Goal: Task Accomplishment & Management: Use online tool/utility

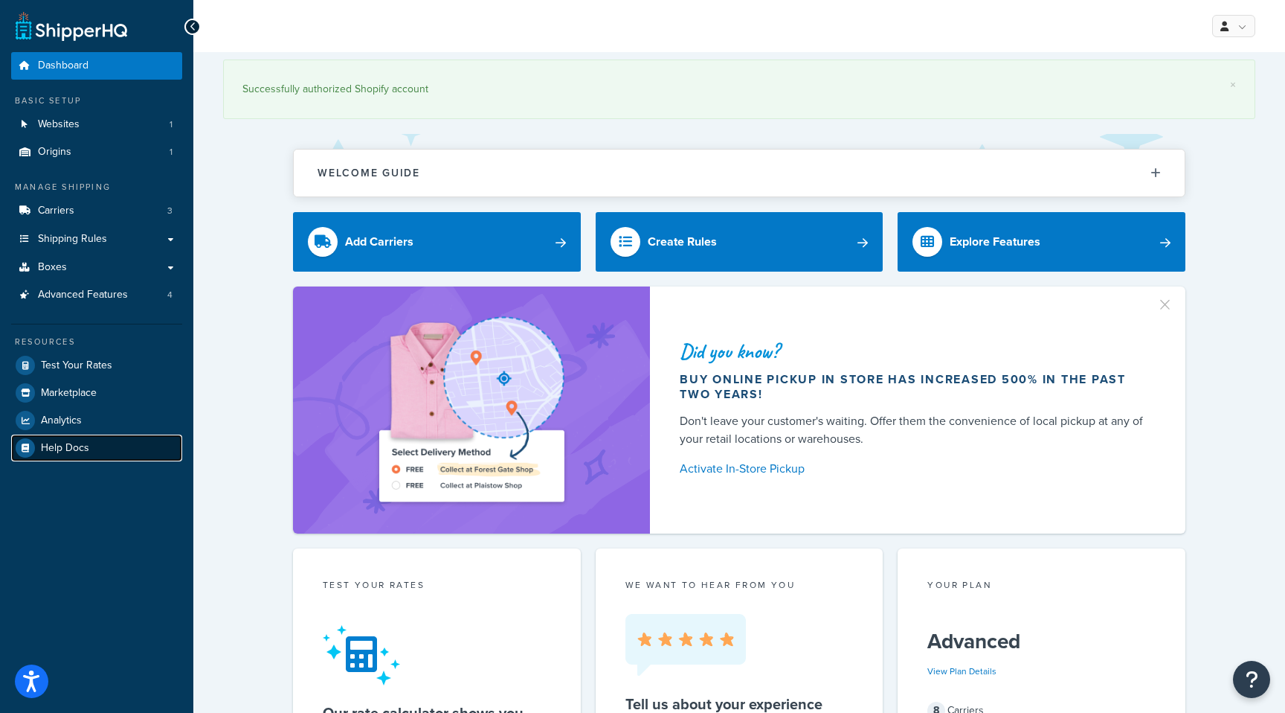
click at [71, 449] on span "Help Docs" at bounding box center [65, 448] width 48 height 13
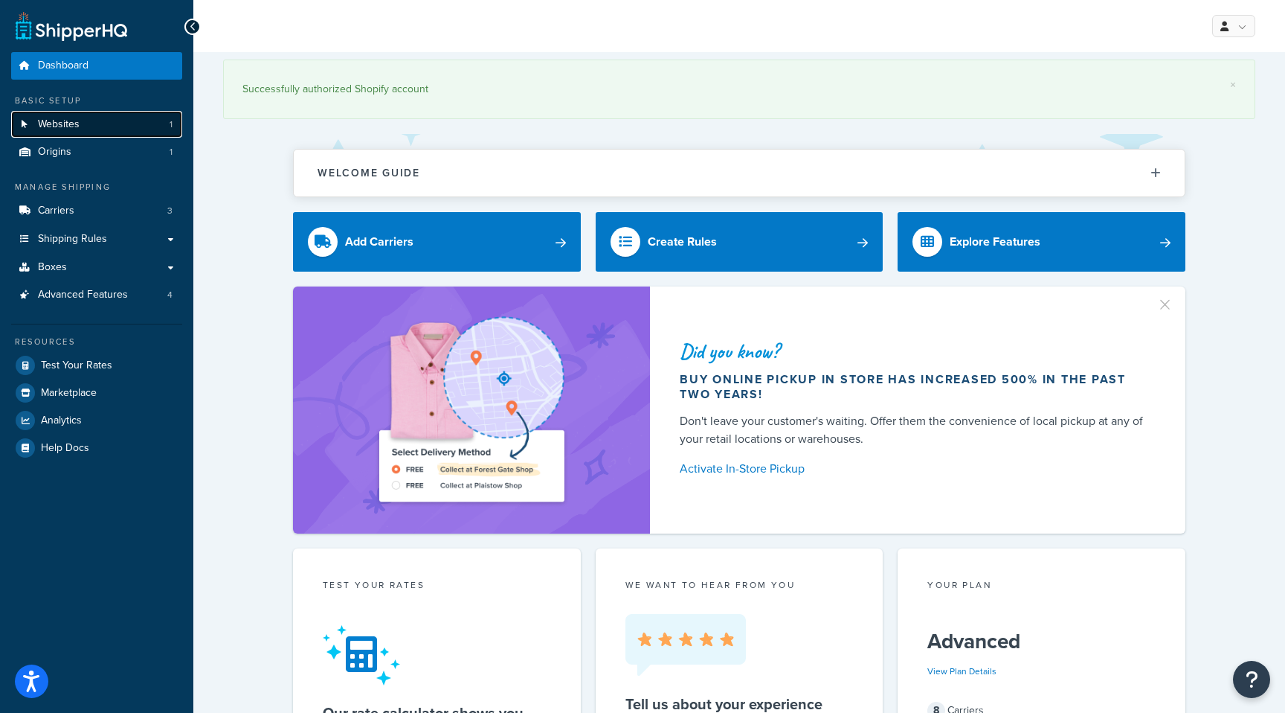
click at [80, 124] on link "Websites 1" at bounding box center [96, 125] width 171 height 28
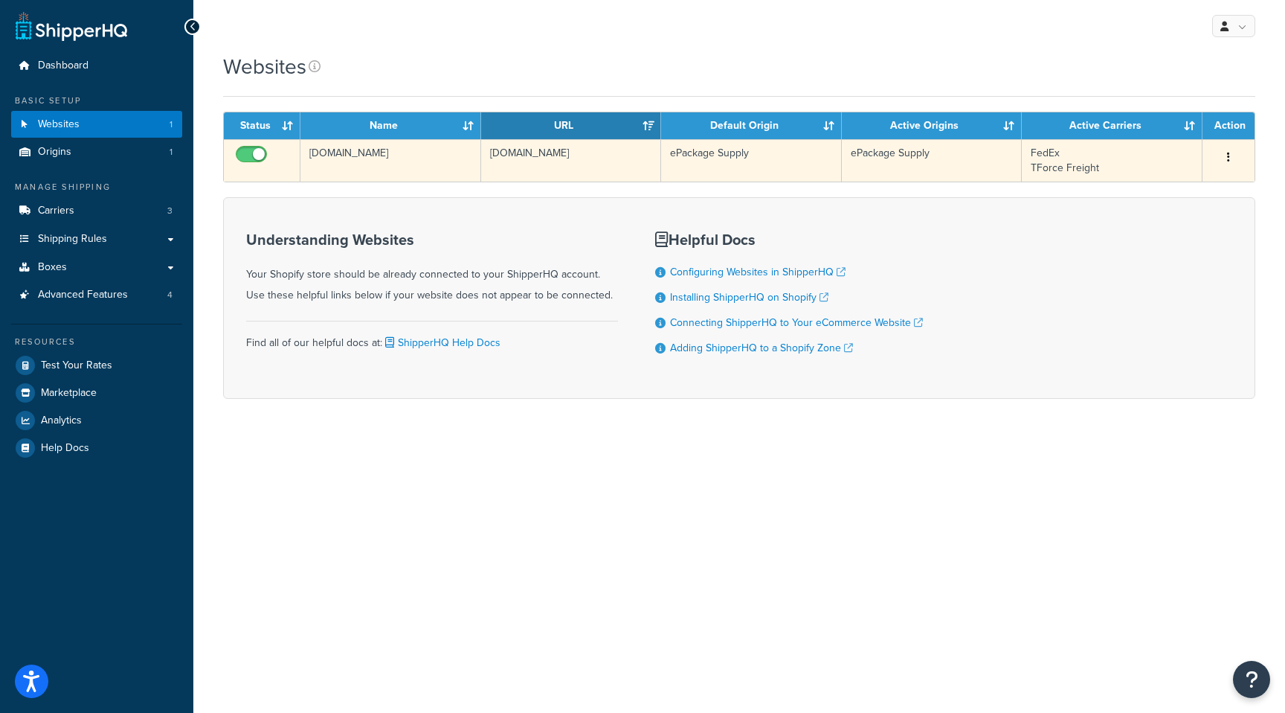
click at [1232, 162] on button "button" at bounding box center [1228, 158] width 21 height 24
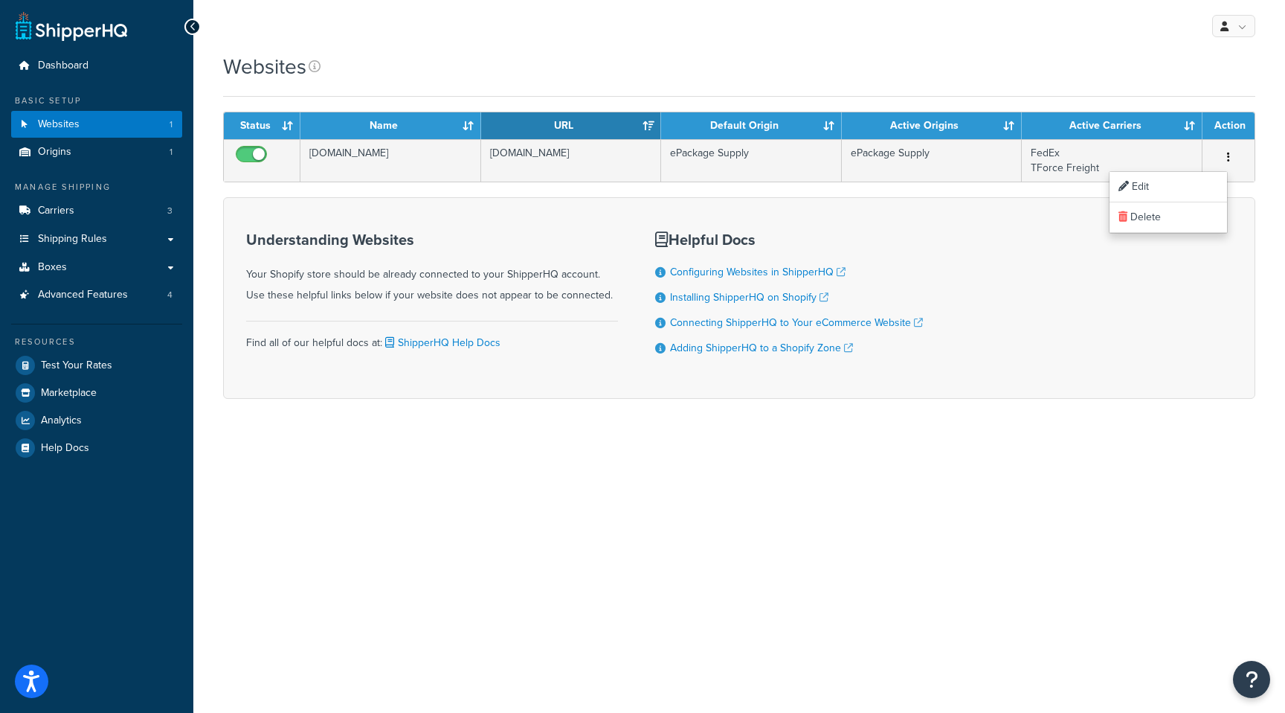
click at [975, 222] on div "Understanding Websites Your Shopify store should be already connected to your S…" at bounding box center [739, 298] width 1032 height 202
click at [70, 156] on span "Origins" at bounding box center [54, 152] width 33 height 13
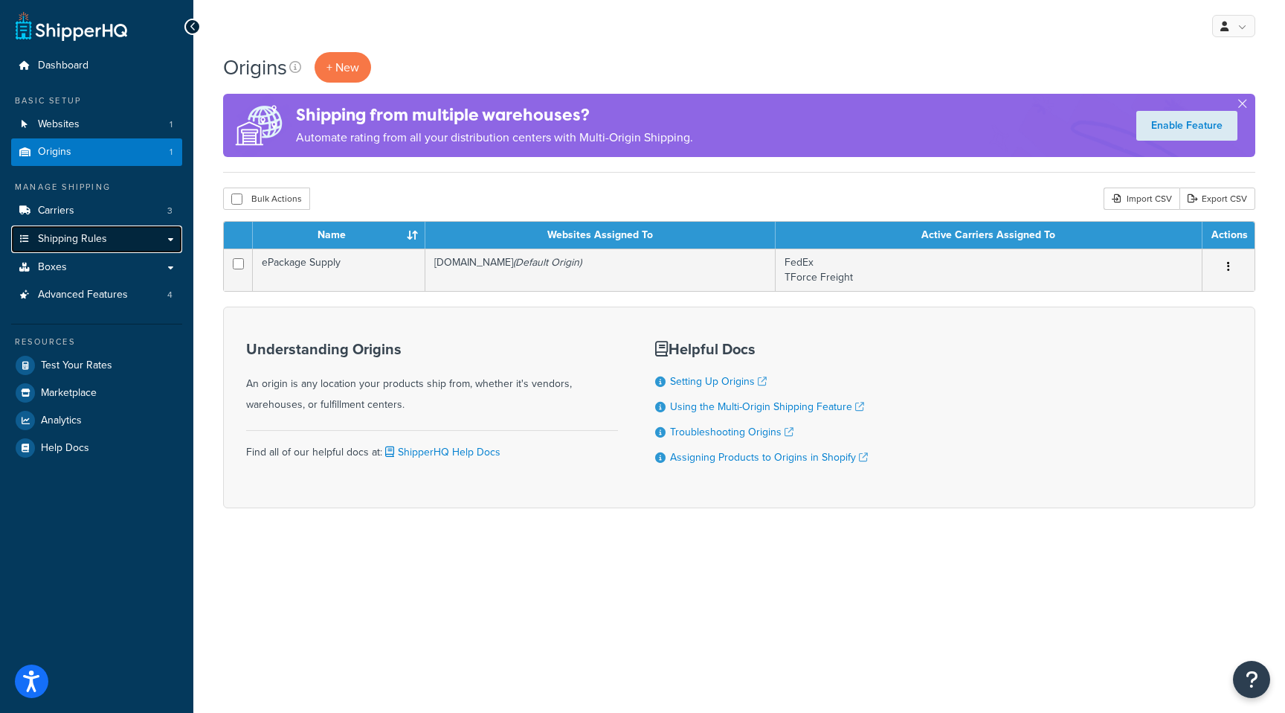
click at [57, 236] on span "Shipping Rules" at bounding box center [72, 239] width 69 height 13
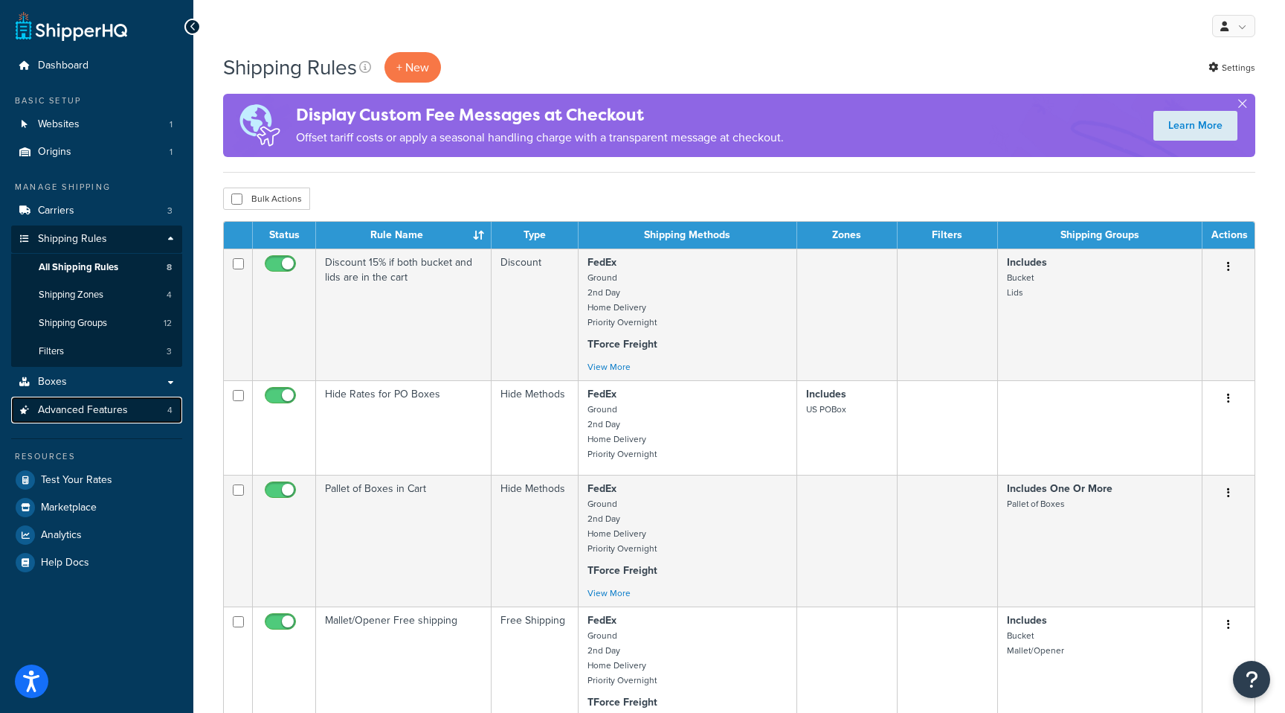
click at [62, 408] on span "Advanced Features" at bounding box center [83, 410] width 90 height 13
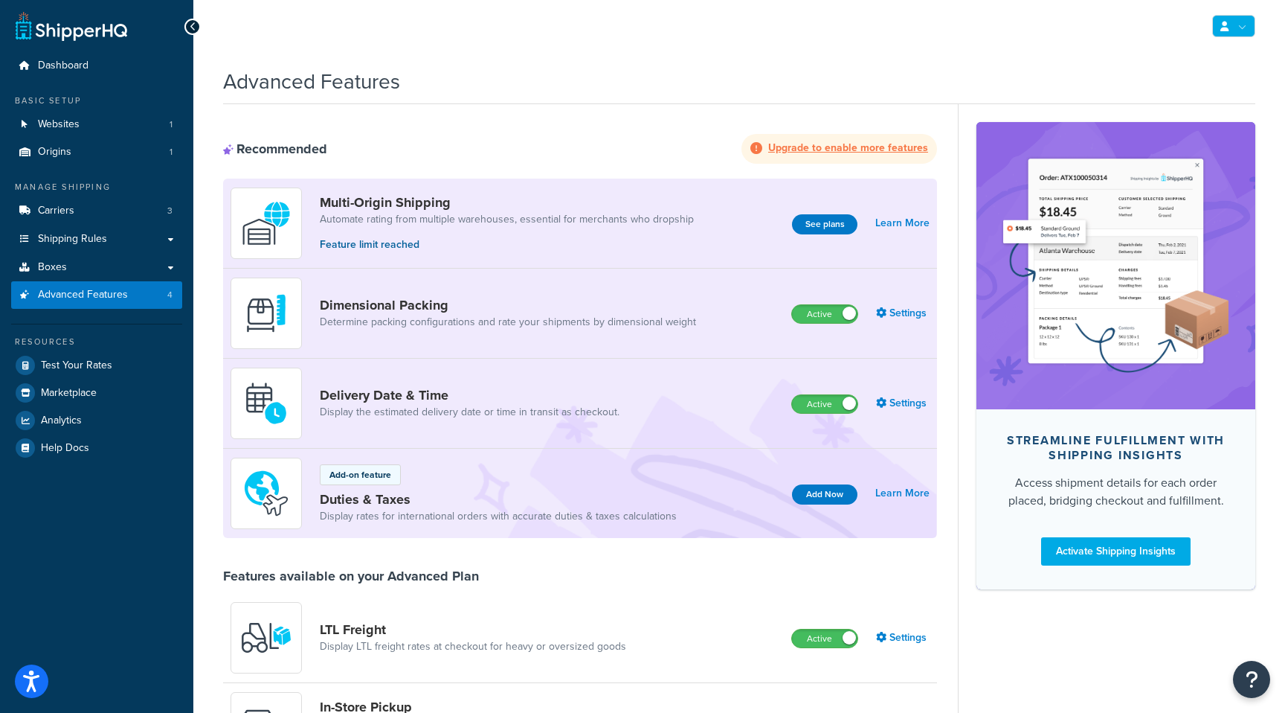
click at [1232, 24] on link at bounding box center [1233, 26] width 43 height 22
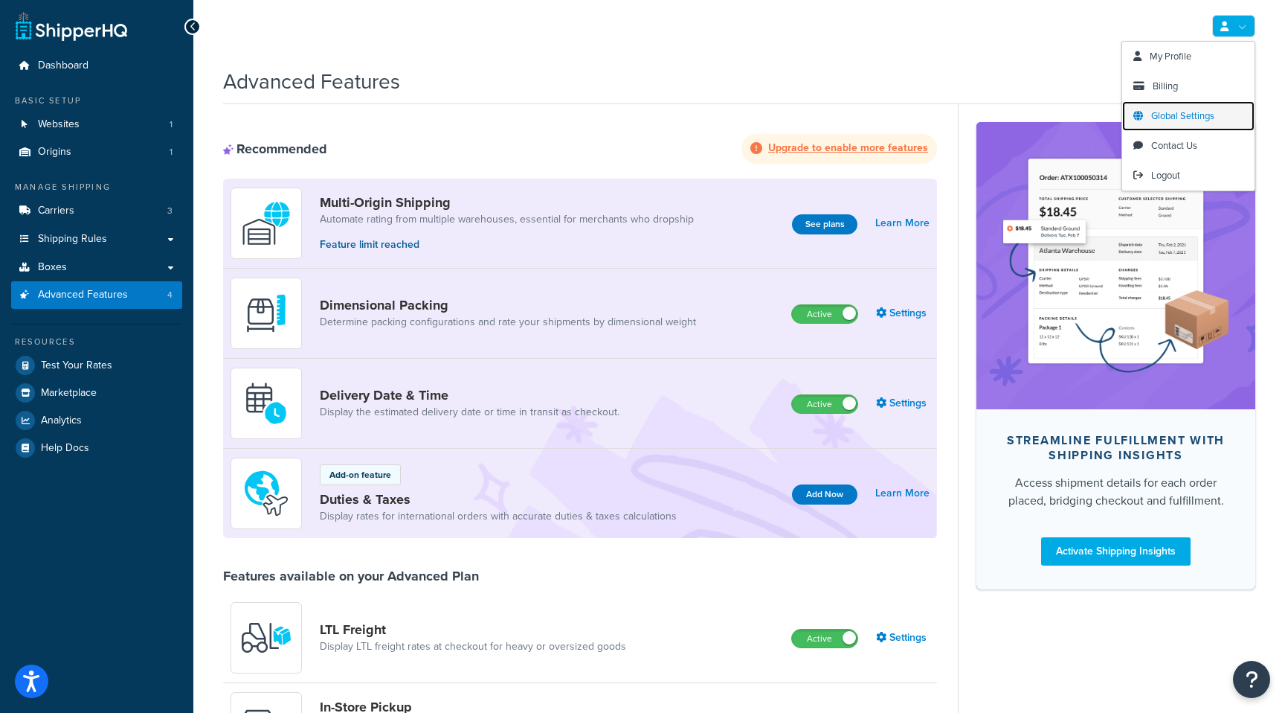
click at [1182, 114] on span "Global Settings" at bounding box center [1182, 116] width 63 height 14
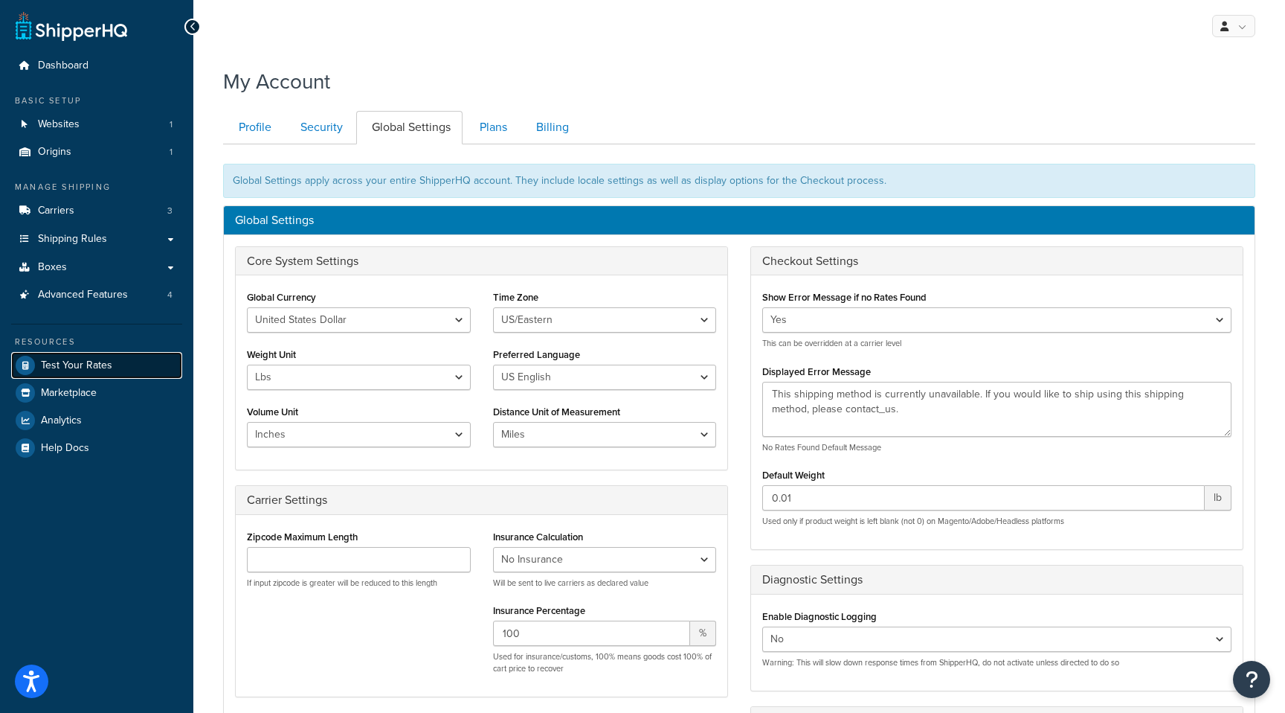
click at [83, 375] on link "Test Your Rates" at bounding box center [96, 365] width 171 height 27
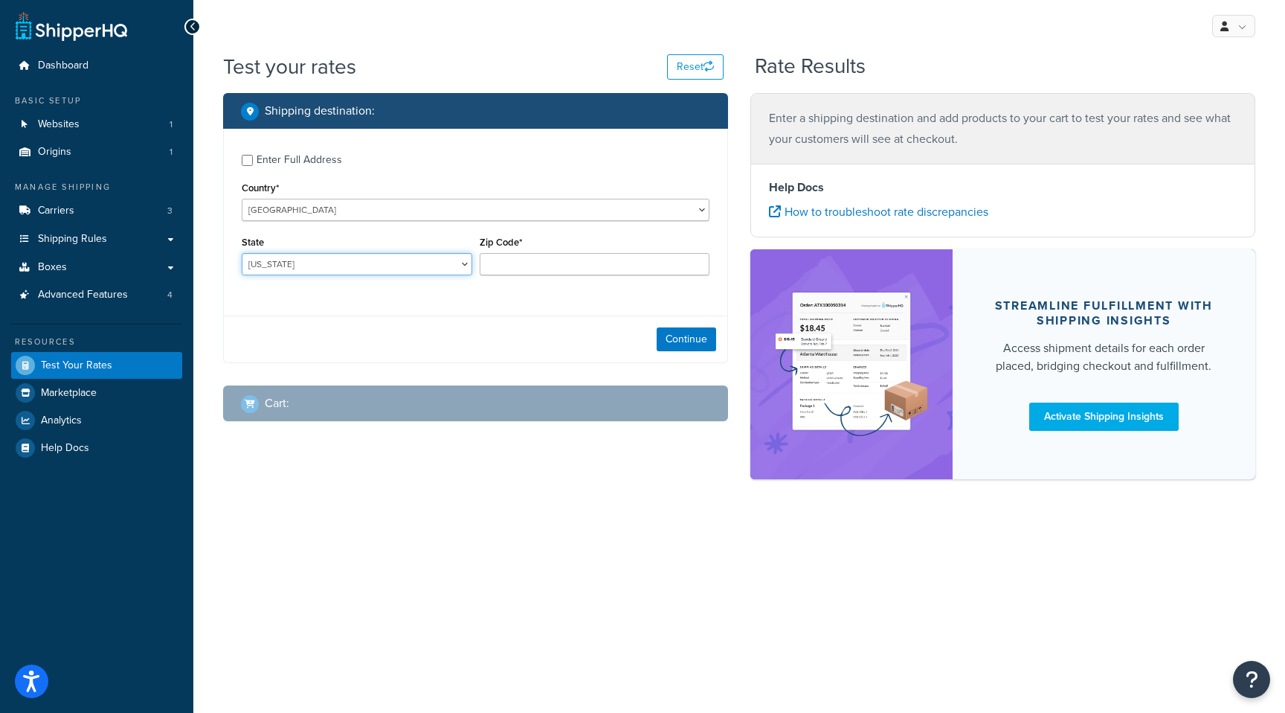
click at [286, 262] on select "[US_STATE] [US_STATE] [US_STATE] [US_STATE] [US_STATE] Armed Forces Americas Ar…" at bounding box center [357, 264] width 231 height 22
click at [242, 253] on select "[US_STATE] [US_STATE] [US_STATE] [US_STATE] [US_STATE] Armed Forces Americas Ar…" at bounding box center [357, 264] width 231 height 22
click at [293, 263] on select "Alabama Alaska American Samoa Arizona Arkansas Armed Forces Americas Armed Forc…" at bounding box center [357, 264] width 231 height 22
select select "OH"
click at [242, 253] on select "Alabama Alaska American Samoa Arizona Arkansas Armed Forces Americas Armed Forc…" at bounding box center [357, 264] width 231 height 22
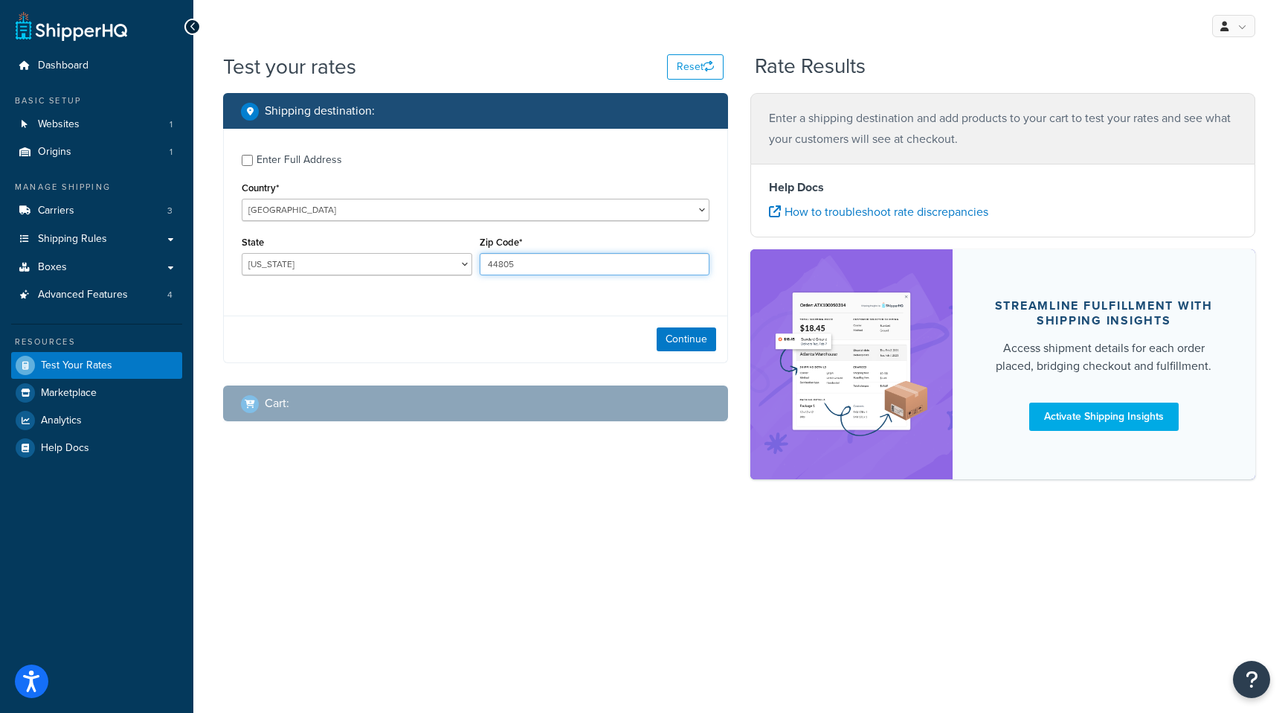
type input "44805"
click at [681, 344] on button "Continue" at bounding box center [687, 339] width 60 height 24
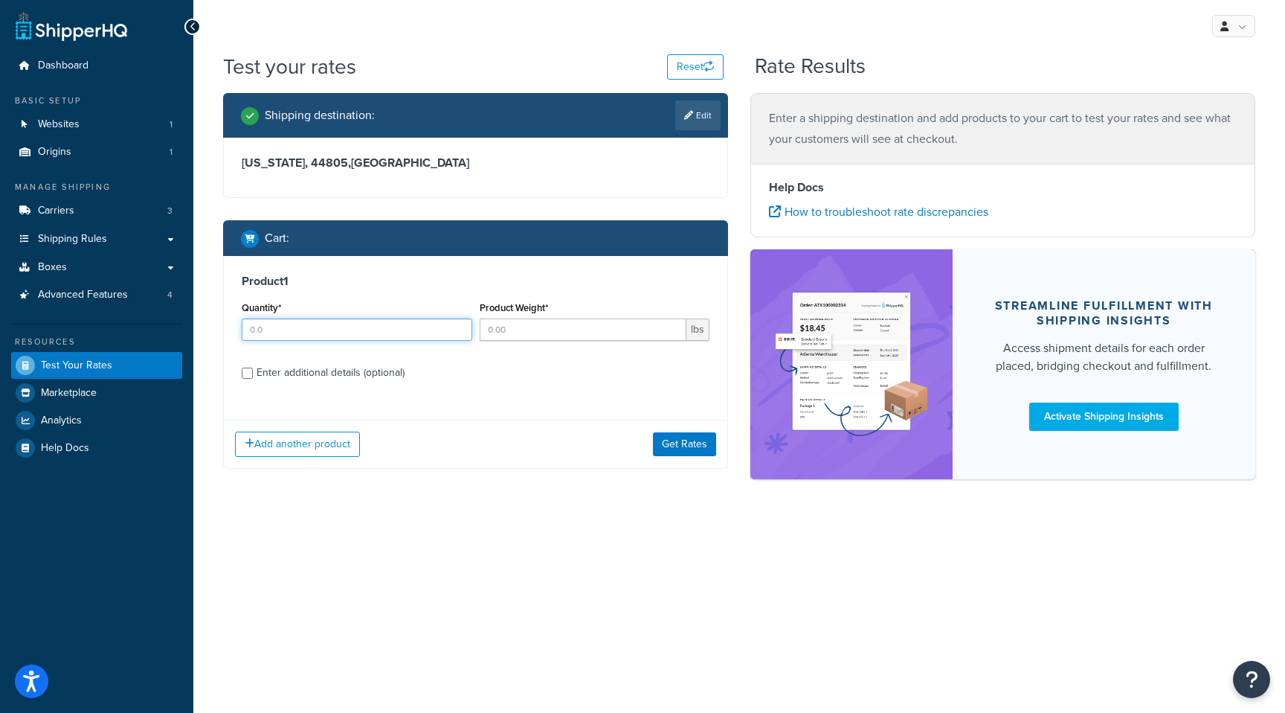
click at [382, 335] on input "Quantity*" at bounding box center [357, 329] width 231 height 22
type input "2"
click at [516, 339] on input "Product Weight*" at bounding box center [584, 329] width 208 height 22
type input "4"
type input "77.9"
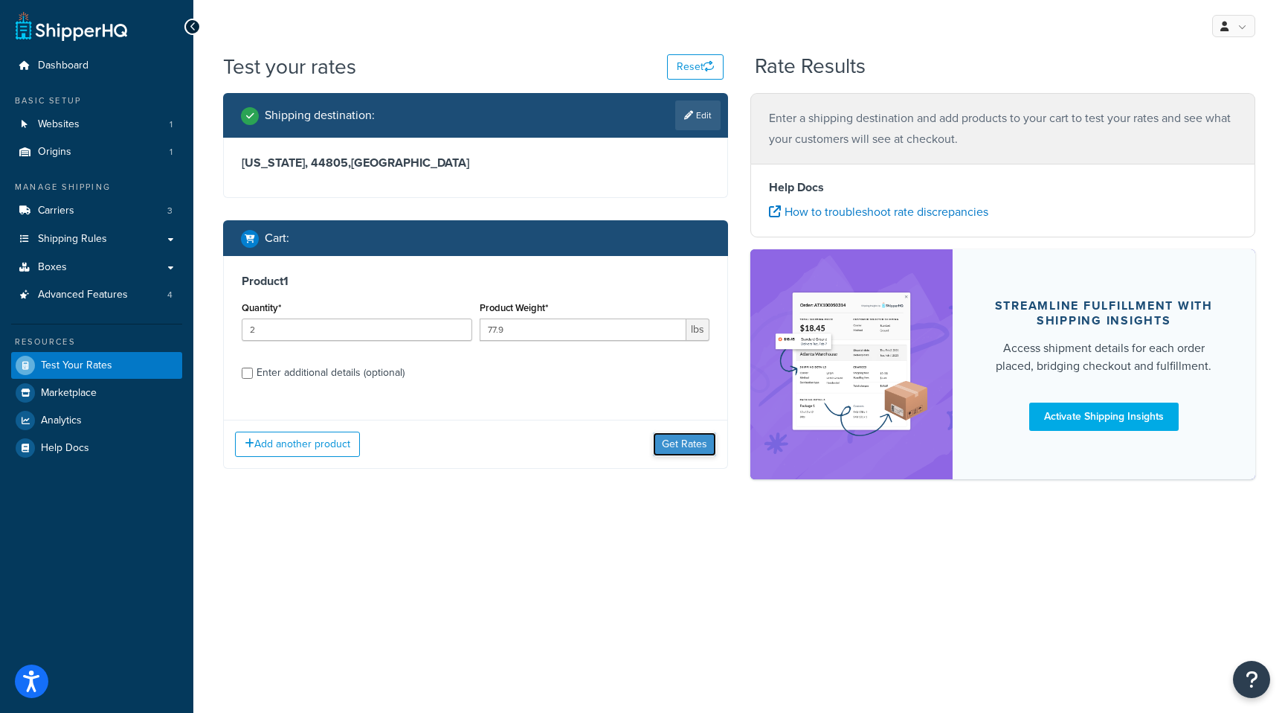
click at [669, 448] on button "Get Rates" at bounding box center [684, 444] width 63 height 24
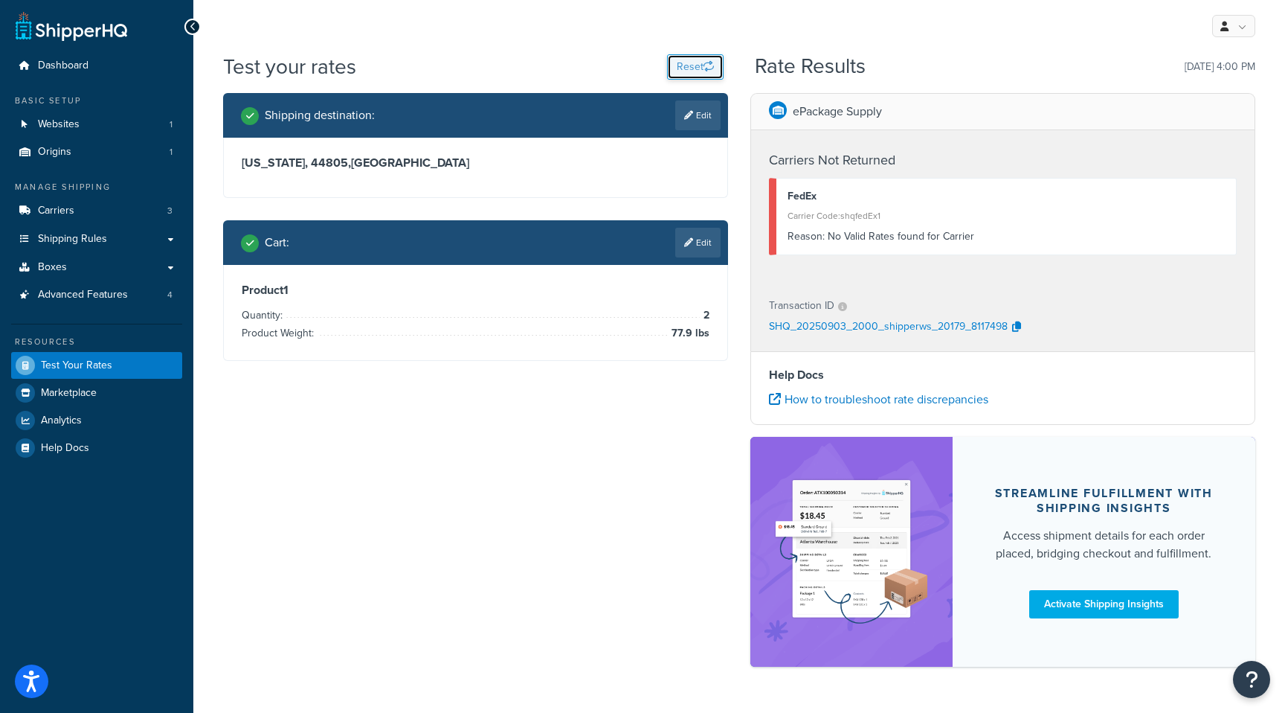
click at [687, 69] on button "Reset" at bounding box center [695, 66] width 57 height 25
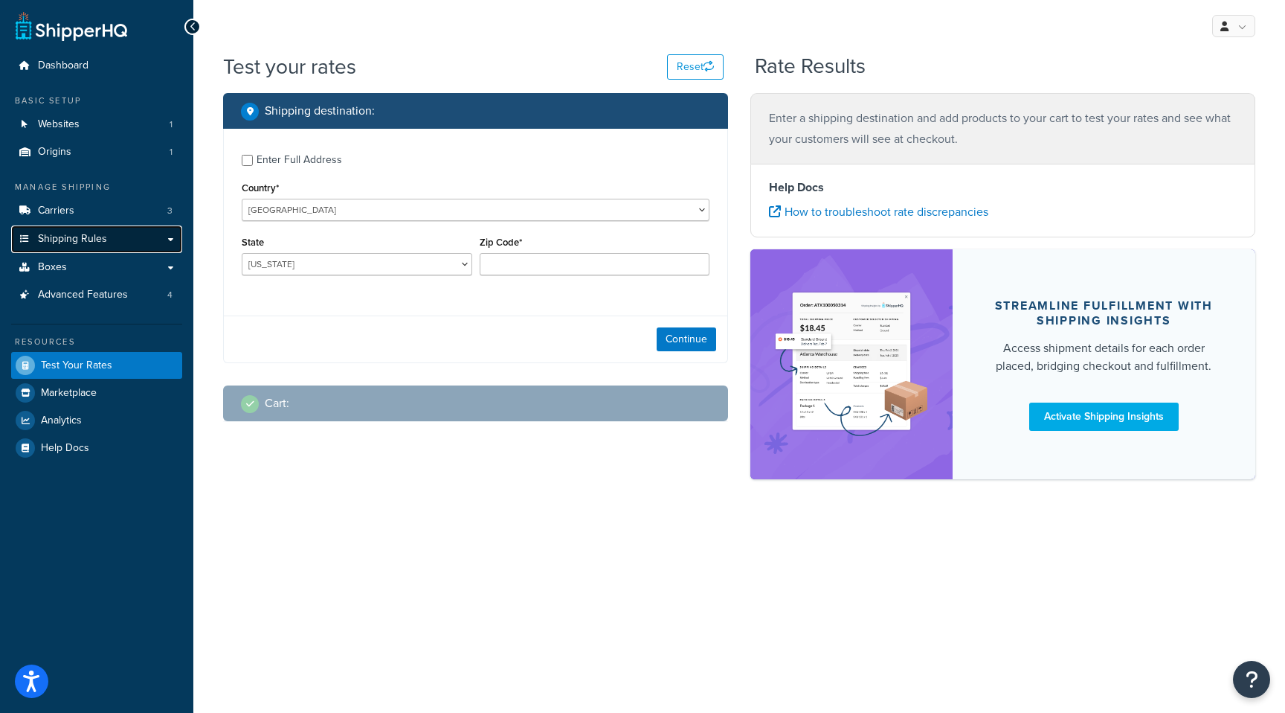
click at [98, 242] on span "Shipping Rules" at bounding box center [72, 239] width 69 height 13
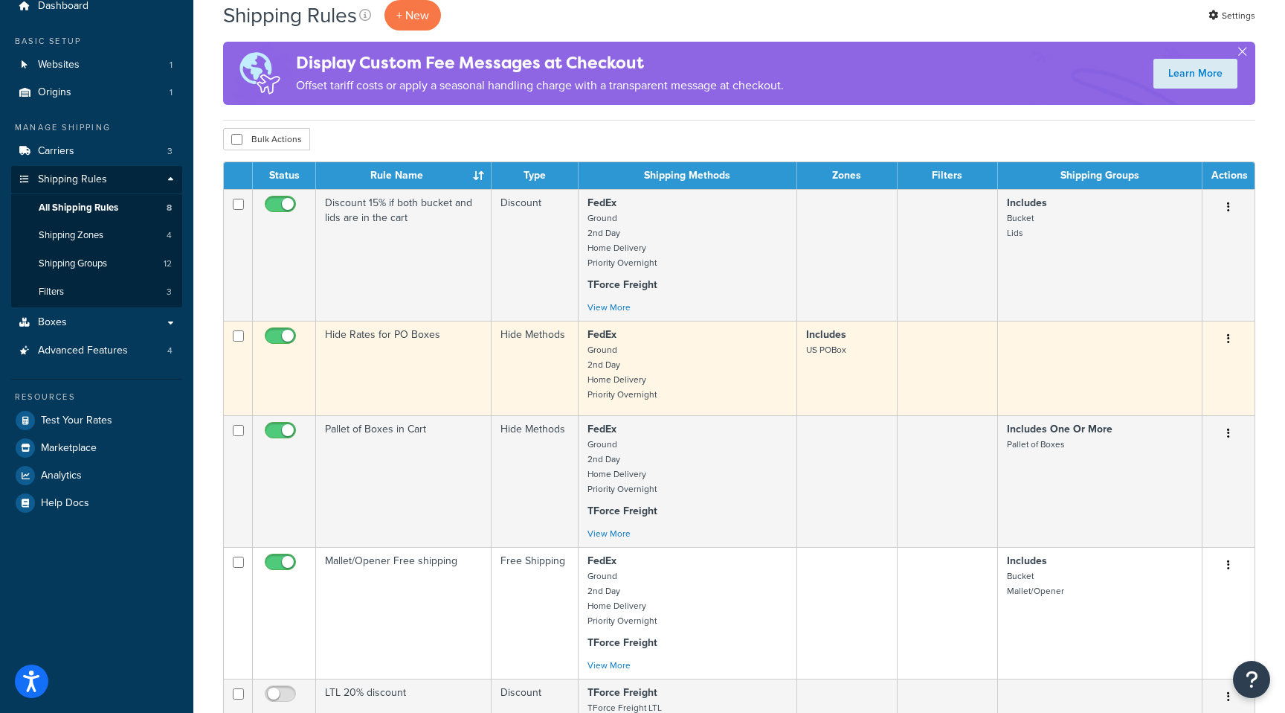
scroll to position [62, 0]
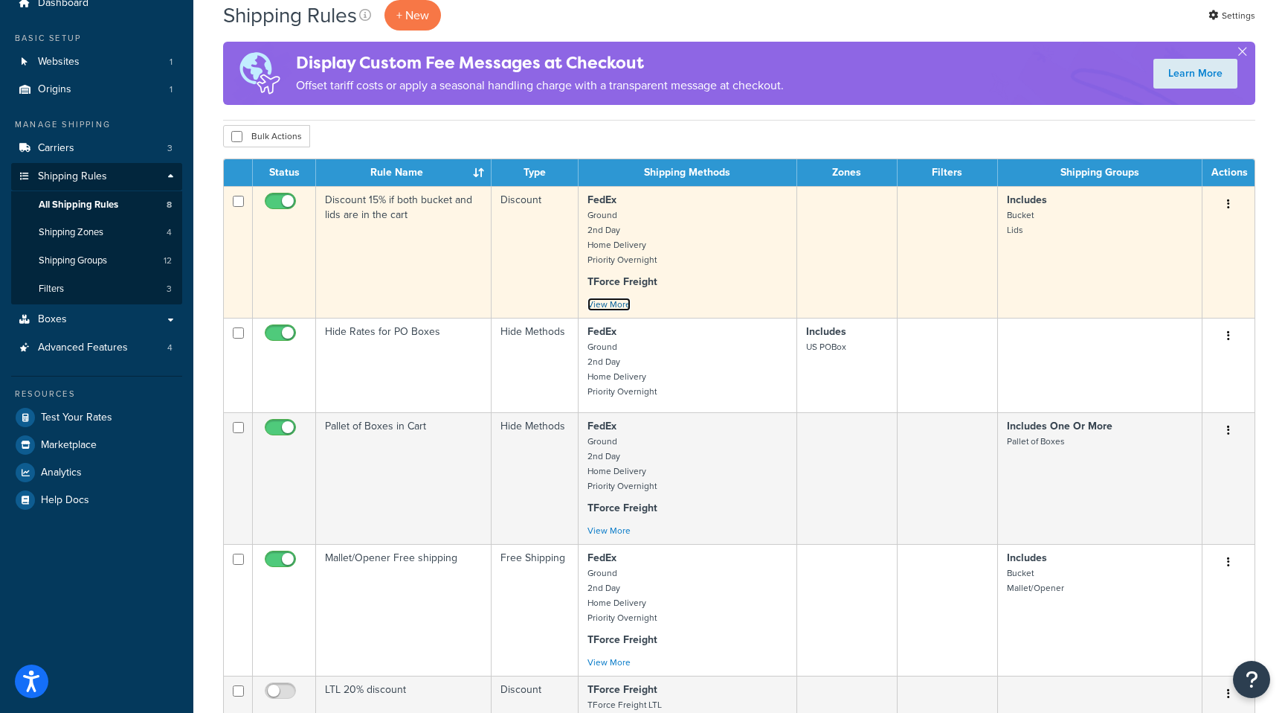
click at [610, 308] on link "View More" at bounding box center [609, 304] width 43 height 13
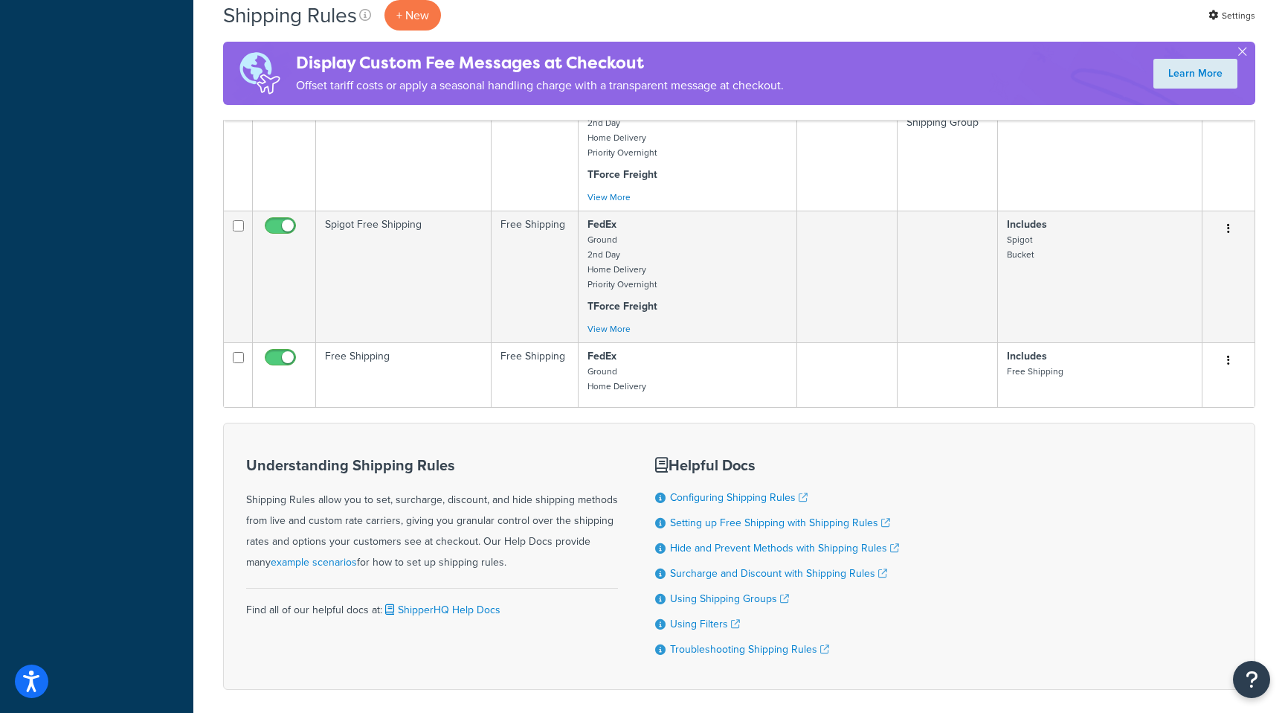
scroll to position [793, 0]
